Goal: Check status: Check status

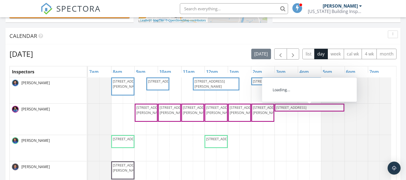
click at [292, 107] on span "312 35th Ave NE, St. Petersburg 33704" at bounding box center [291, 107] width 30 height 5
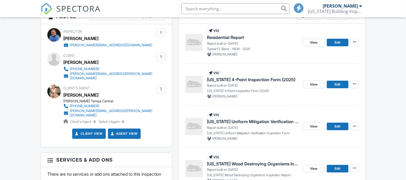
scroll to position [180, 0]
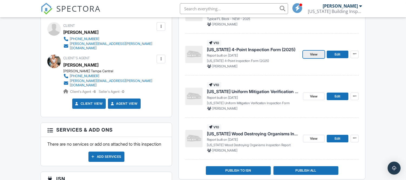
click at [316, 55] on span "View" at bounding box center [314, 54] width 8 height 5
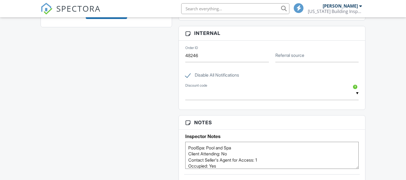
scroll to position [180, 0]
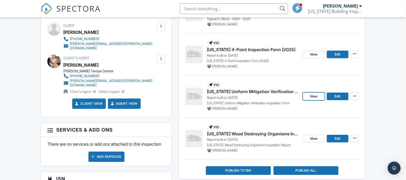
click at [313, 96] on span "View" at bounding box center [314, 96] width 8 height 5
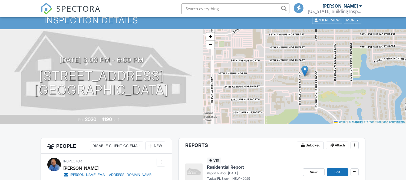
scroll to position [21, 0]
